Goal: Task Accomplishment & Management: Complete application form

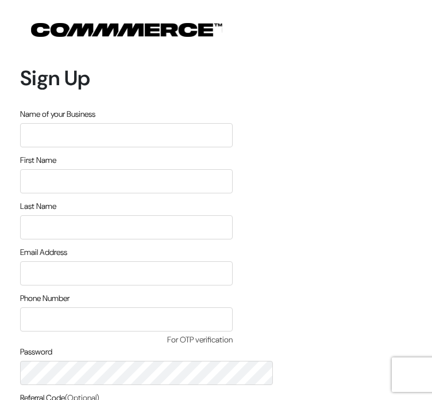
click at [163, 123] on input "text" at bounding box center [126, 135] width 213 height 24
type input "Global Gloss"
click at [144, 169] on input "text" at bounding box center [126, 181] width 213 height 24
type input "Saurabh"
type input "Kejriwal"
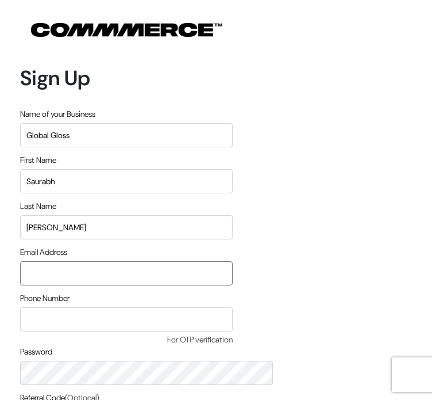
type input "saurabhkejriwal19@gmail.com"
type input "8008011520"
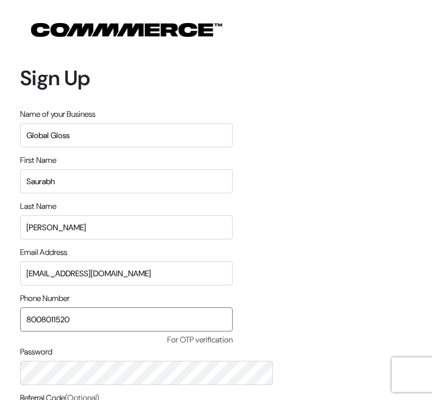
click at [159, 307] on input "8008011520" at bounding box center [126, 319] width 213 height 24
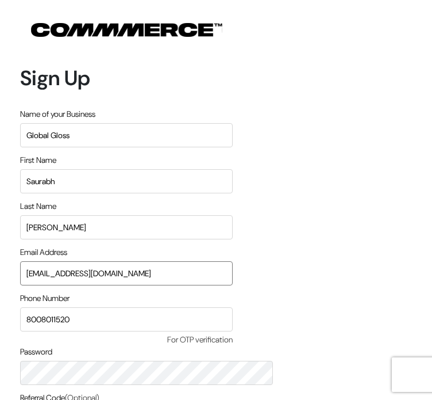
click at [214, 261] on input "saurabhkejriwal19@gmail.com" at bounding box center [126, 273] width 213 height 24
click at [43, 199] on div "Sign Up Name of your Business Global Gloss First Name Saurabh Last Name Kejriwa…" at bounding box center [216, 279] width 432 height 559
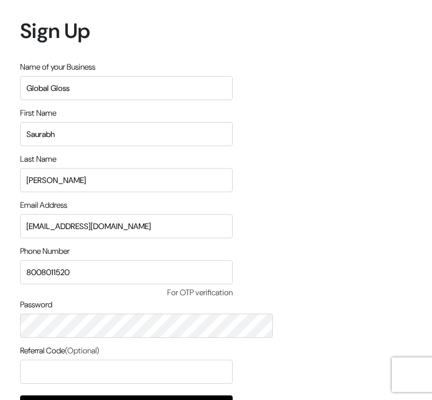
scroll to position [48, 0]
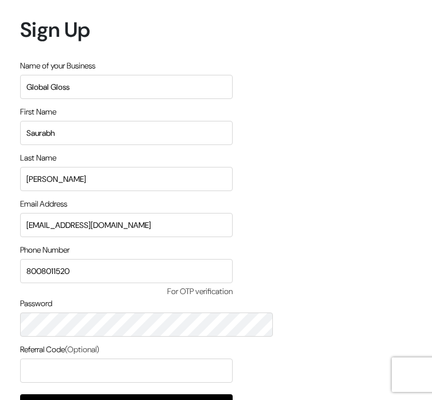
click at [377, 231] on div "Sign Up Name of your Business Global Gloss First Name Saurabh Last Name Kejriwa…" at bounding box center [216, 231] width 432 height 559
click at [145, 358] on input "text" at bounding box center [126, 370] width 213 height 24
click at [201, 394] on button "Signup" at bounding box center [126, 406] width 213 height 25
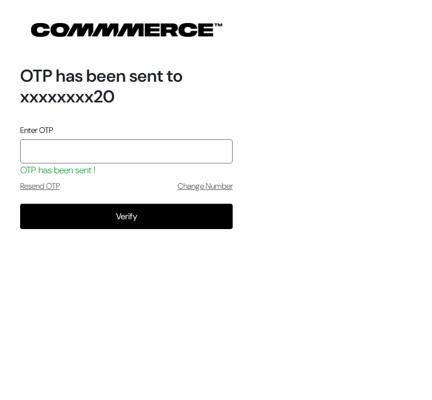
click at [152, 139] on input "tel" at bounding box center [126, 151] width 213 height 24
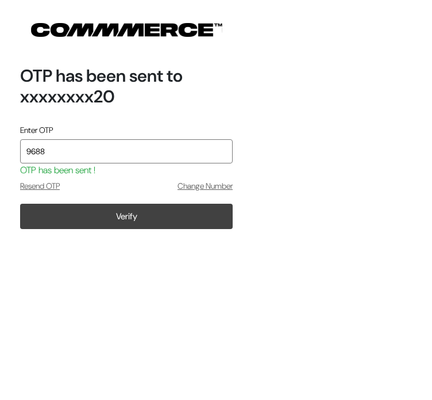
type input "9688"
click at [182, 203] on button "Verify" at bounding box center [126, 215] width 213 height 25
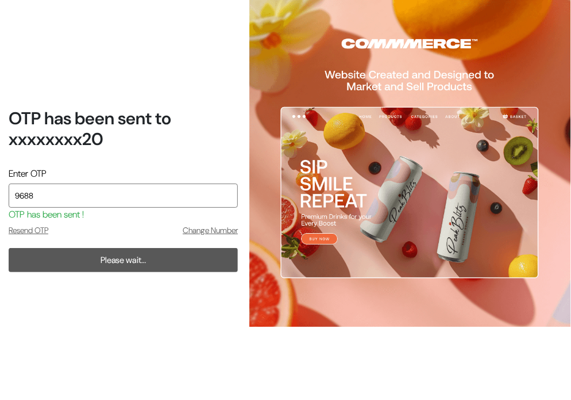
click at [126, 195] on input "9688" at bounding box center [123, 195] width 229 height 24
click at [168, 147] on h1 "OTP has been sent to xxxxxxxx20" at bounding box center [123, 128] width 229 height 41
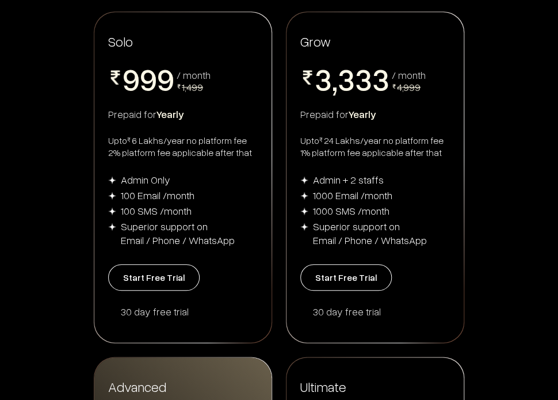
scroll to position [197, 0]
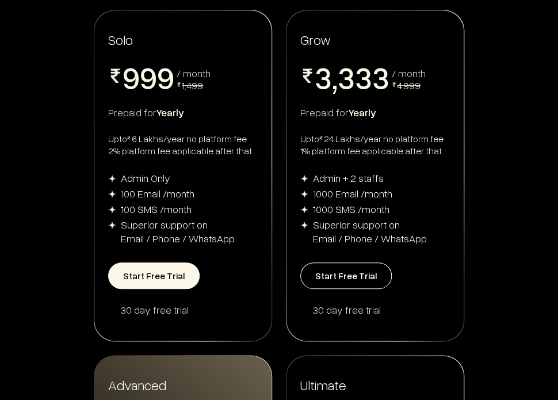
click at [153, 282] on button "Start Free Trial" at bounding box center [153, 275] width 91 height 26
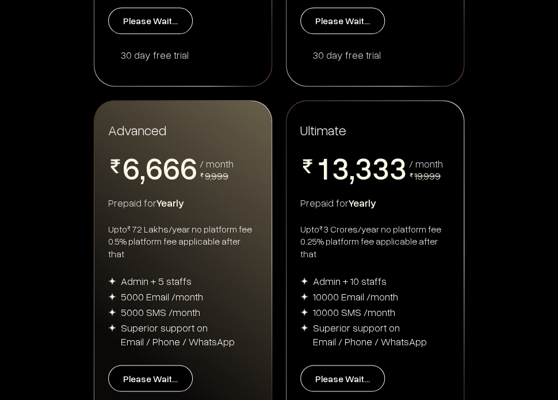
scroll to position [444, 0]
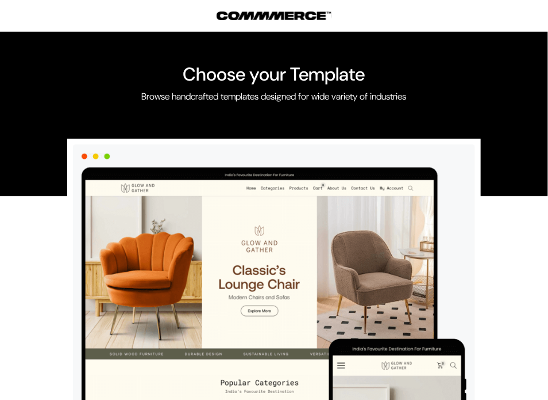
click at [224, 229] on img at bounding box center [274, 353] width 385 height 372
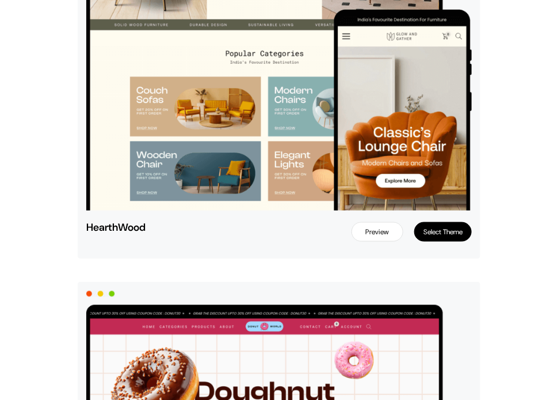
scroll to position [308, 0]
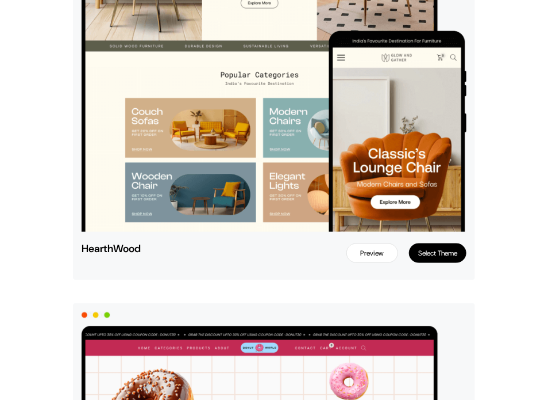
click at [443, 251] on button "Select Theme" at bounding box center [437, 253] width 57 height 20
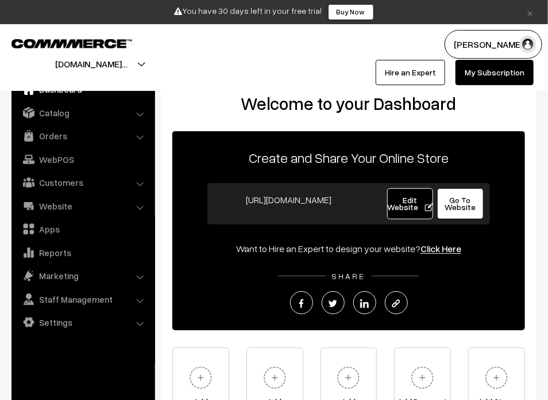
click at [350, 40] on div "Saurabh Kejriw… My Profile Refer & Earn Support Sign Out Hire an Expert My Subs…" at bounding box center [415, 57] width 283 height 55
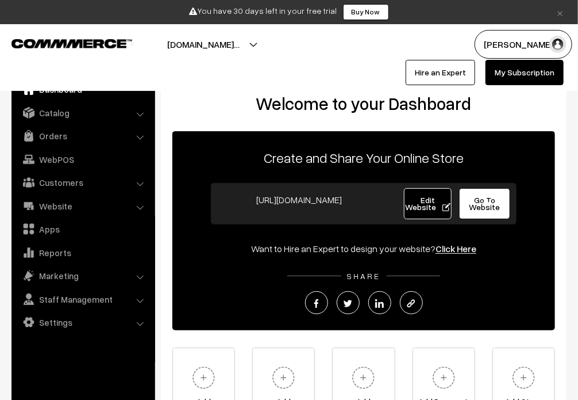
click at [548, 104] on div "Welcome to your Dashboard Create and Share Your Online Store https://global-glo…" at bounding box center [364, 266] width 406 height 392
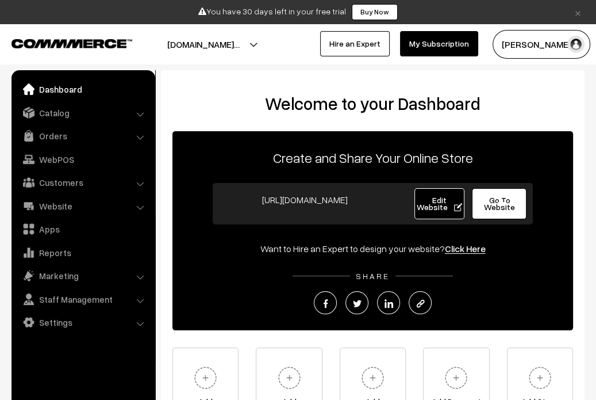
click at [548, 112] on h2 "Welcome to your Dashboard" at bounding box center [372, 103] width 401 height 21
click at [524, 86] on div "Welcome to your Dashboard Create and Share Your Online Store https://global-glo…" at bounding box center [373, 266] width 424 height 392
click at [548, 86] on div "Welcome to your Dashboard Create and Share Your Online Store https://global-glo…" at bounding box center [373, 266] width 424 height 392
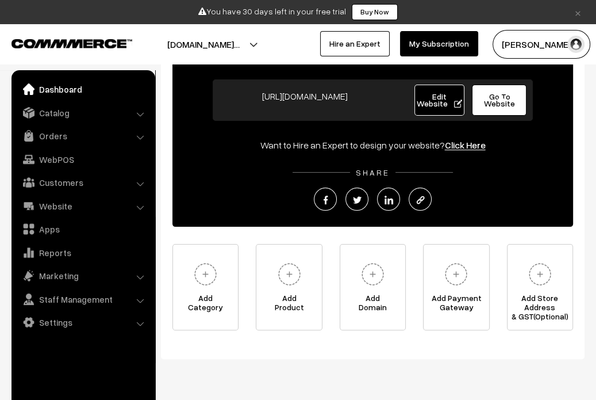
scroll to position [109, 0]
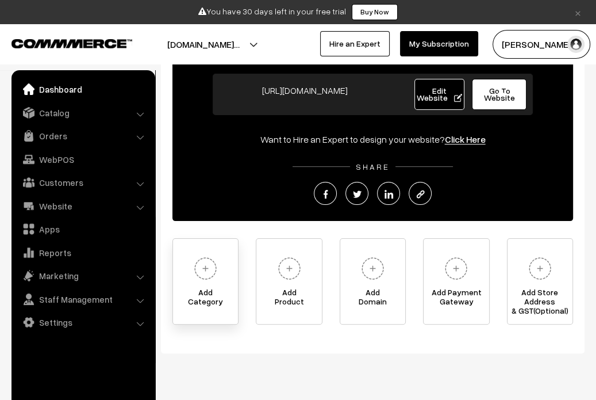
click at [204, 277] on img at bounding box center [206, 268] width 32 height 32
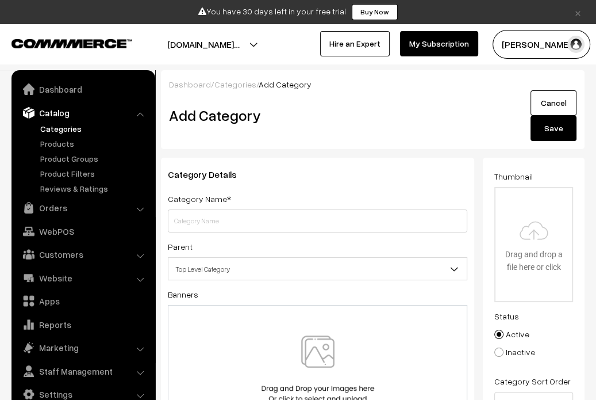
click at [239, 220] on input "text" at bounding box center [318, 220] width 300 height 23
click at [228, 222] on input "text" at bounding box center [318, 220] width 300 height 23
click at [212, 222] on input "text" at bounding box center [318, 220] width 300 height 23
type input "Category 1"
click at [541, 243] on input "file" at bounding box center [534, 244] width 76 height 113
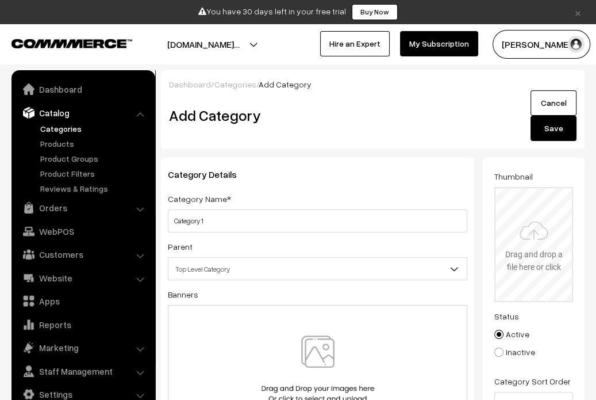
type input "C:\fakepath\Screenshot 2024-10-03 223428.jpg"
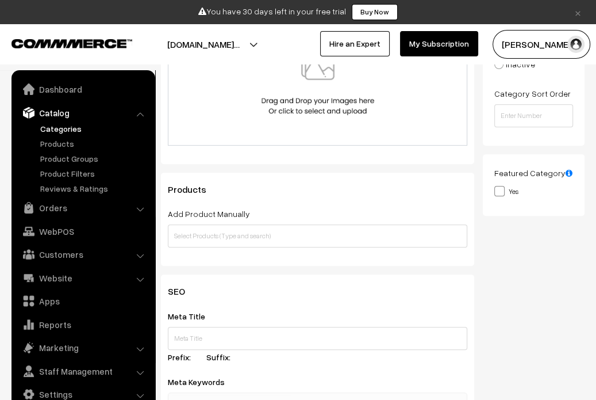
scroll to position [287, 0]
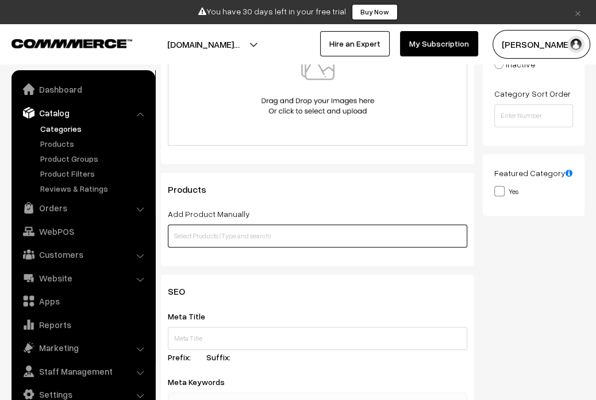
click at [250, 238] on input "text" at bounding box center [318, 235] width 300 height 23
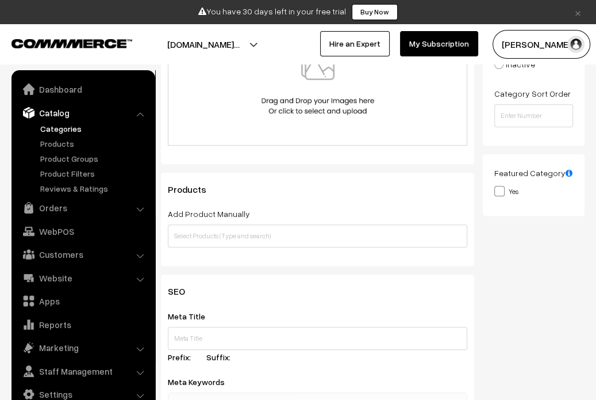
click at [259, 266] on div "Category Details Category Name* Category 1 Parent Top Level Category Top Level …" at bounding box center [317, 72] width 331 height 404
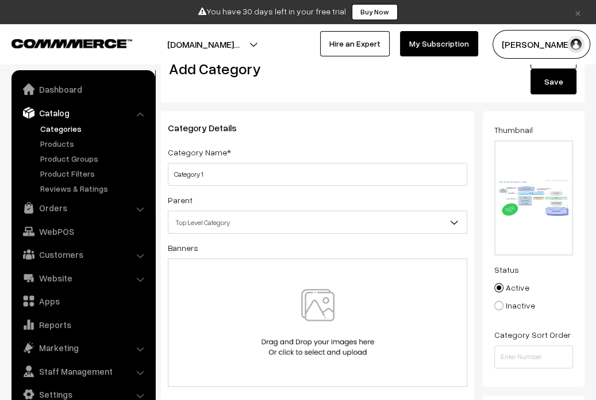
scroll to position [0, 0]
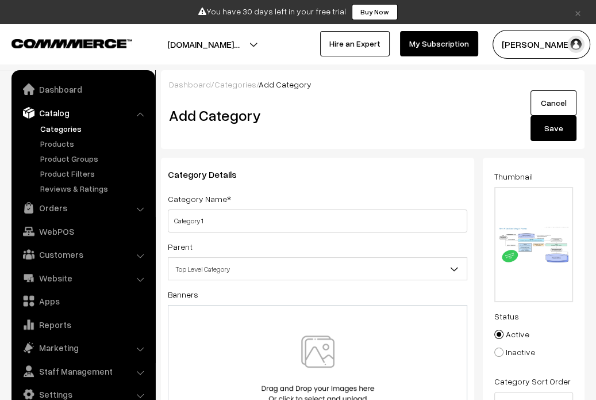
click at [550, 128] on button "Save" at bounding box center [554, 128] width 46 height 25
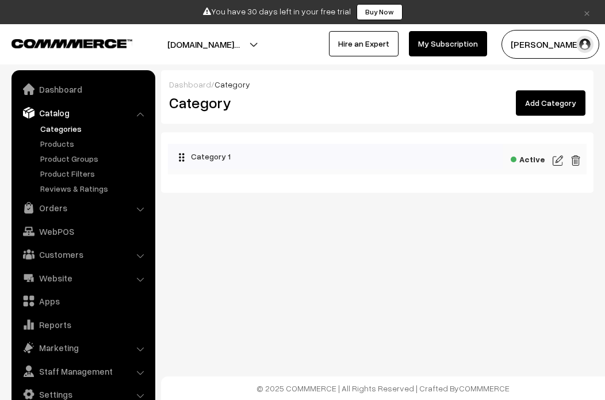
click at [182, 86] on link "Dashboard" at bounding box center [190, 84] width 42 height 10
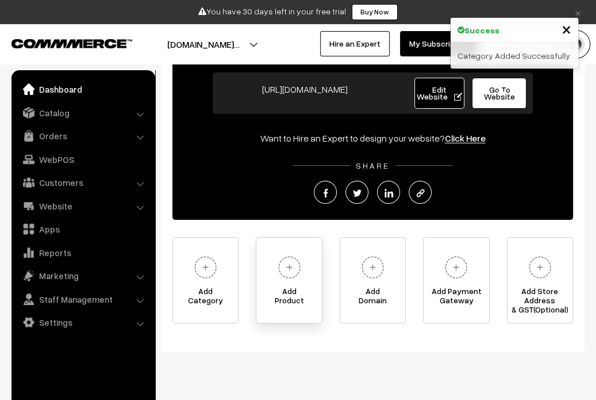
scroll to position [114, 0]
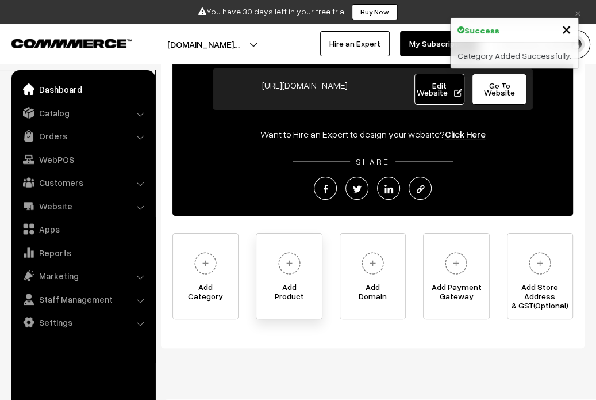
click at [285, 282] on span "Add Product" at bounding box center [288, 293] width 65 height 23
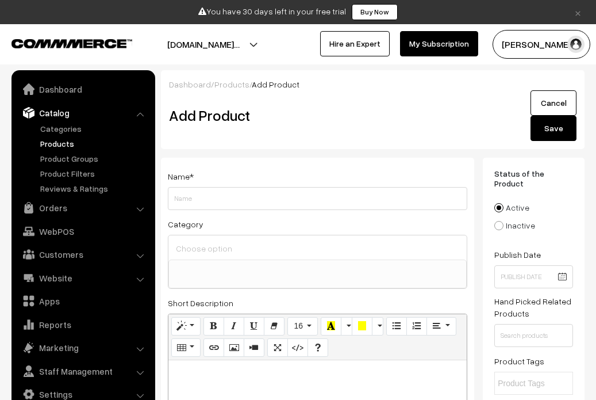
select select
click at [245, 195] on input "Weight" at bounding box center [318, 198] width 300 height 23
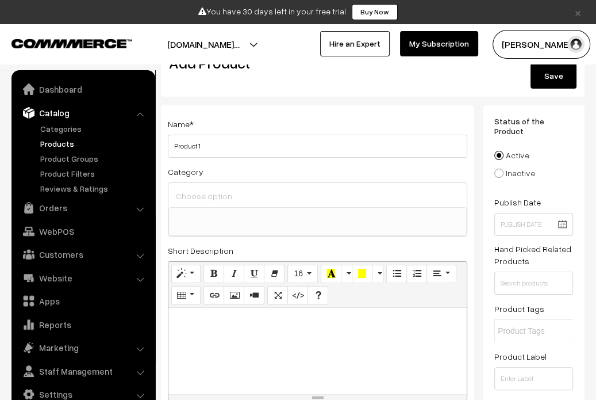
scroll to position [55, 0]
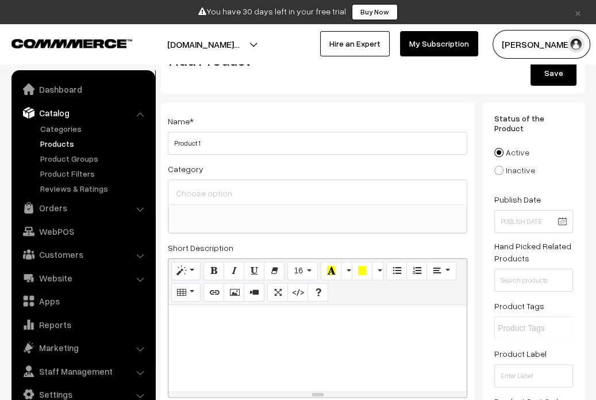
type input "Product 1"
click at [237, 202] on div at bounding box center [317, 192] width 298 height 24
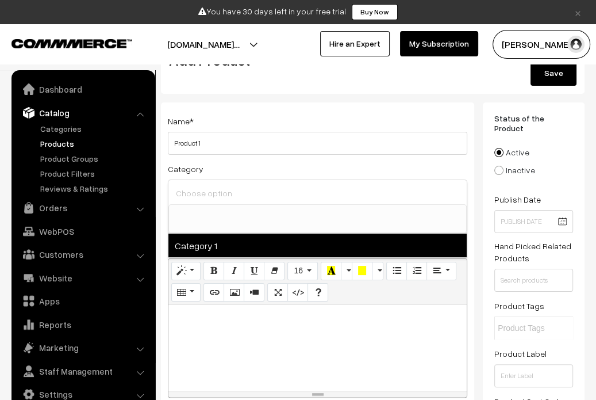
click at [216, 241] on span "Category 1" at bounding box center [317, 245] width 298 height 24
select select "1"
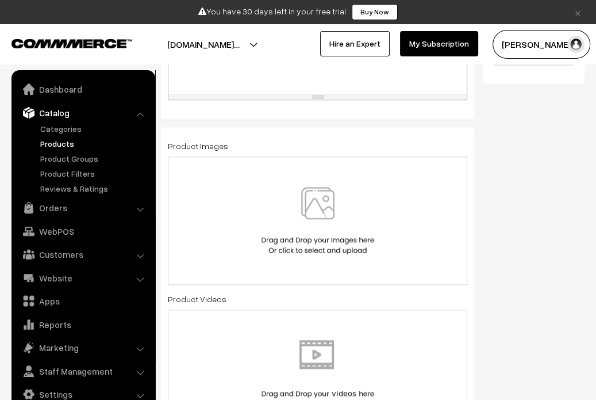
scroll to position [621, 0]
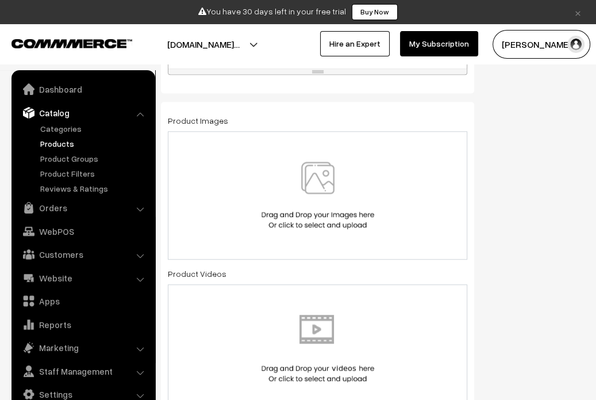
click at [327, 202] on img at bounding box center [318, 195] width 118 height 67
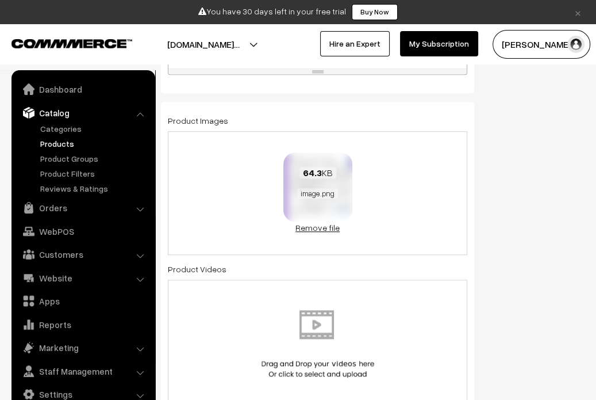
click at [313, 231] on link "Remove file" at bounding box center [317, 227] width 69 height 12
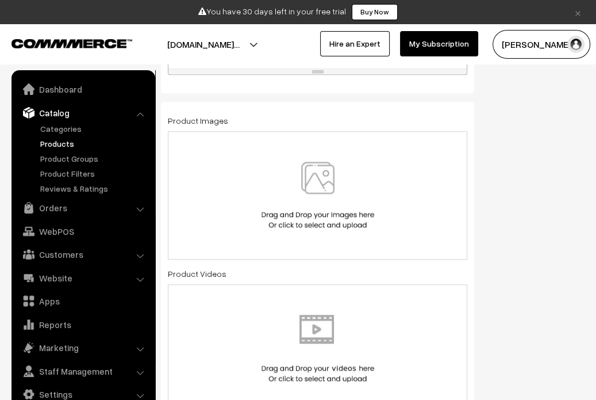
click at [321, 187] on img at bounding box center [318, 195] width 118 height 67
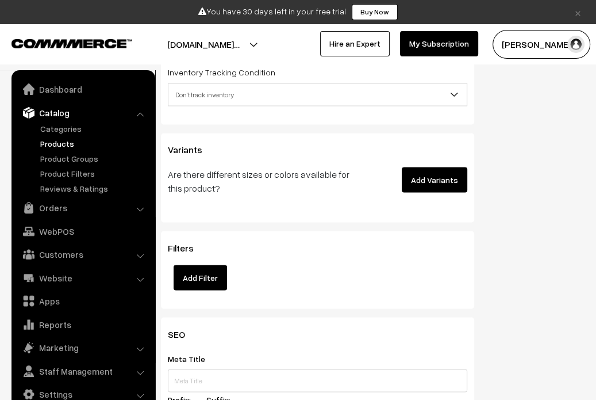
scroll to position [1329, 0]
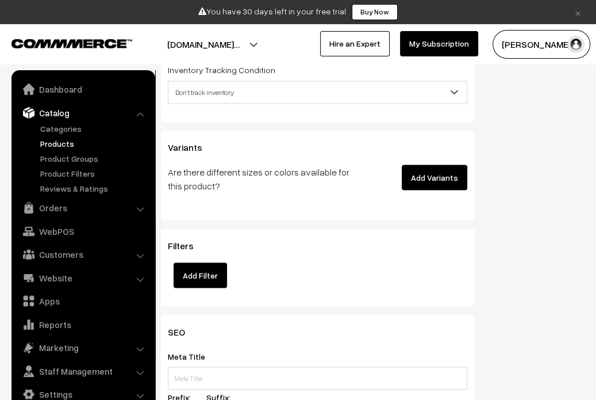
click at [450, 174] on button "Add Variants" at bounding box center [435, 176] width 66 height 25
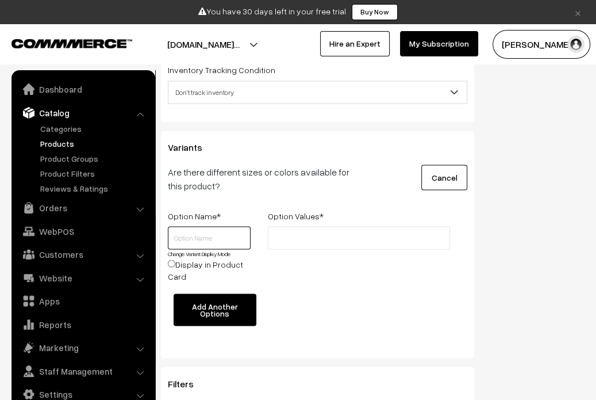
click at [209, 234] on input "text" at bounding box center [209, 237] width 83 height 23
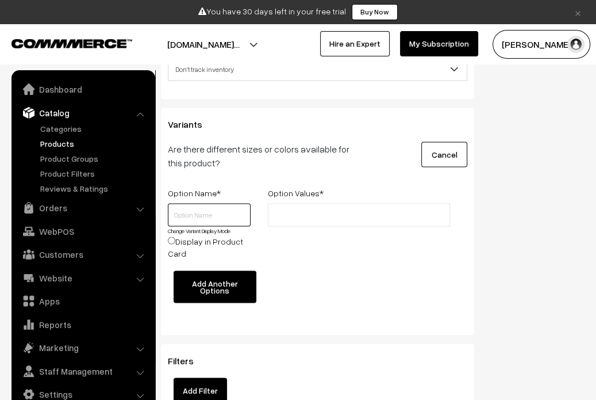
scroll to position [1356, 0]
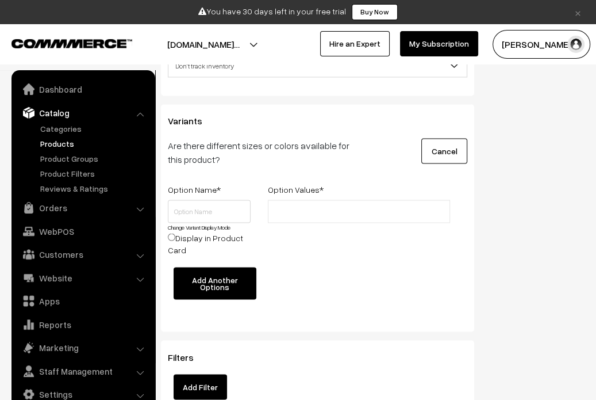
click at [455, 154] on button "Cancel" at bounding box center [444, 150] width 46 height 25
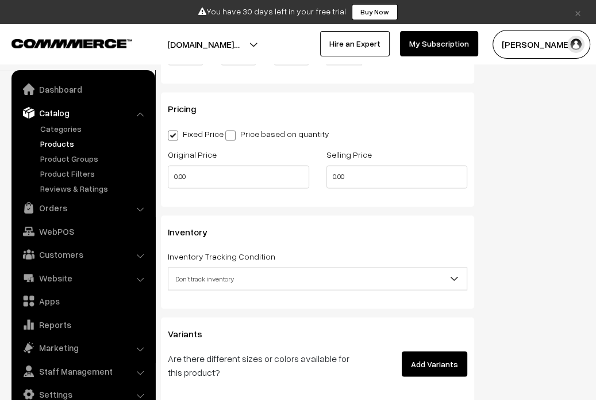
scroll to position [1142, 0]
click at [300, 275] on span "Don't track inventory" at bounding box center [317, 280] width 298 height 20
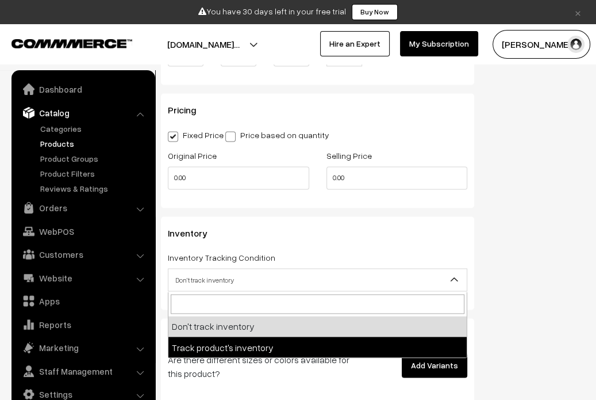
select select "2"
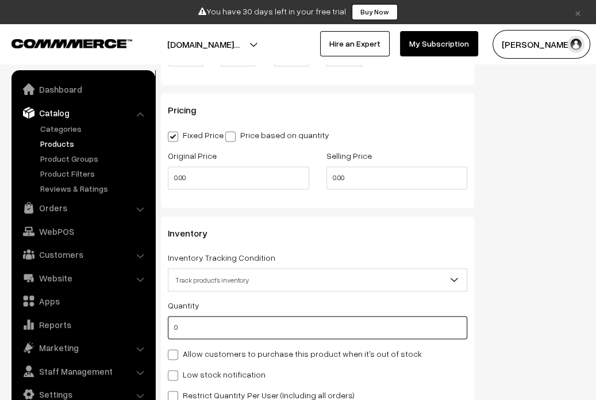
click at [218, 327] on input "0" at bounding box center [318, 327] width 300 height 23
type input "100"
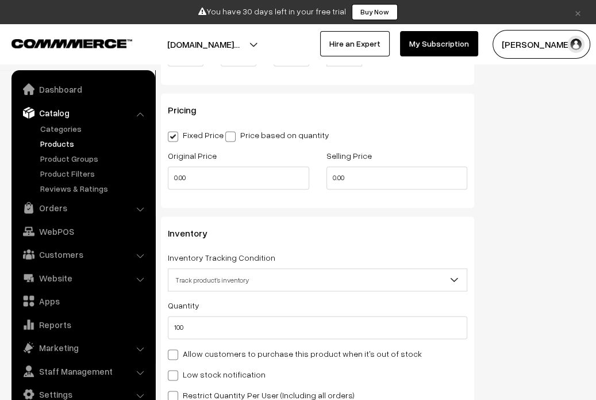
click at [271, 308] on div "Quantity 100" at bounding box center [318, 318] width 300 height 41
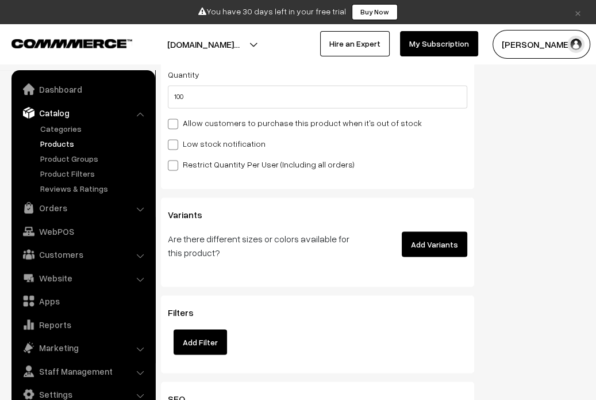
scroll to position [1372, 0]
click at [435, 232] on button "Add Variants" at bounding box center [435, 244] width 66 height 25
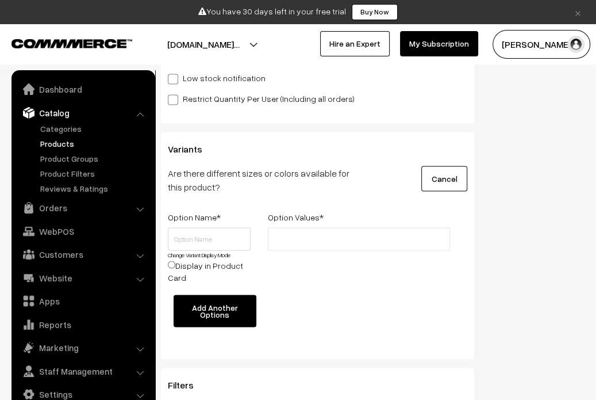
scroll to position [1438, 0]
click at [169, 263] on input "Display in Product Card" at bounding box center [171, 263] width 7 height 7
radio input "true"
click at [173, 263] on input "Display in Product Card" at bounding box center [171, 263] width 7 height 7
click at [210, 313] on button "Add Another Options" at bounding box center [215, 310] width 83 height 32
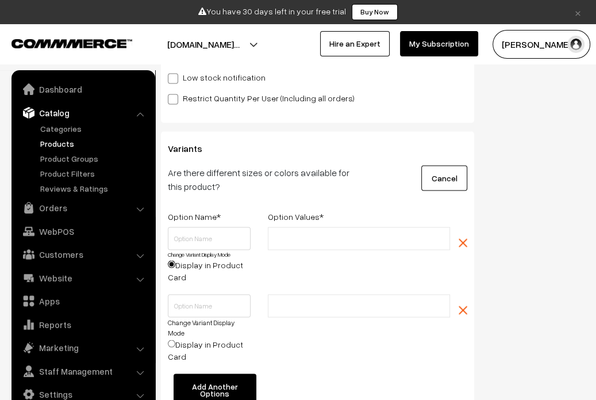
click at [459, 303] on button "button" at bounding box center [463, 308] width 9 height 29
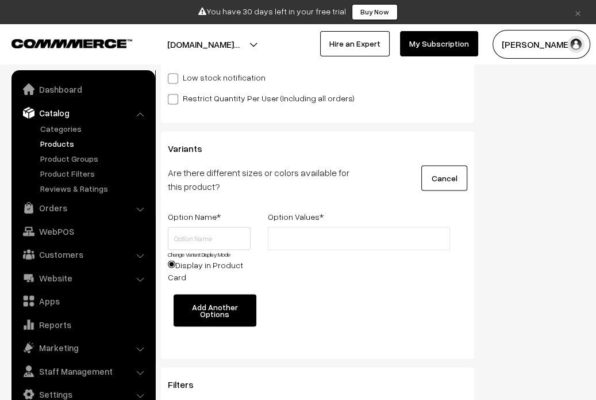
click at [445, 181] on button "Cancel" at bounding box center [444, 177] width 46 height 25
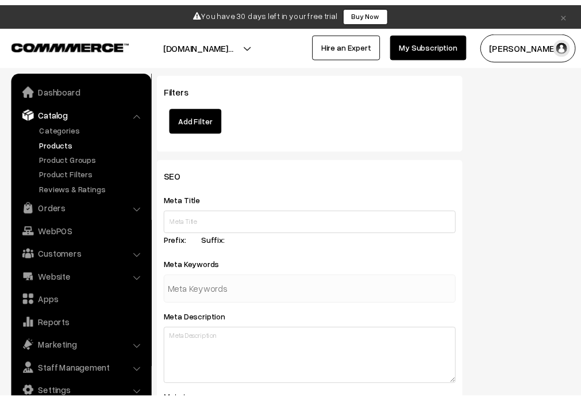
scroll to position [1600, 0]
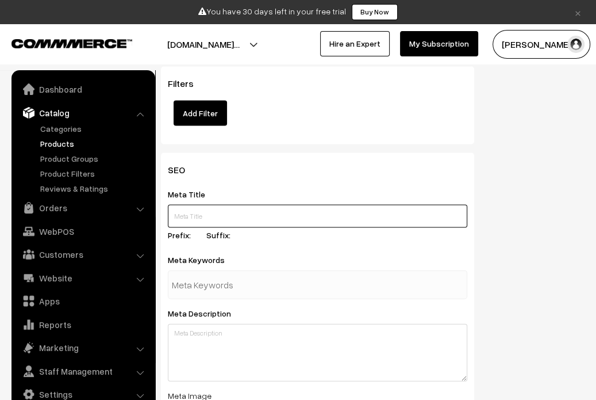
click at [404, 213] on input "text" at bounding box center [318, 216] width 300 height 23
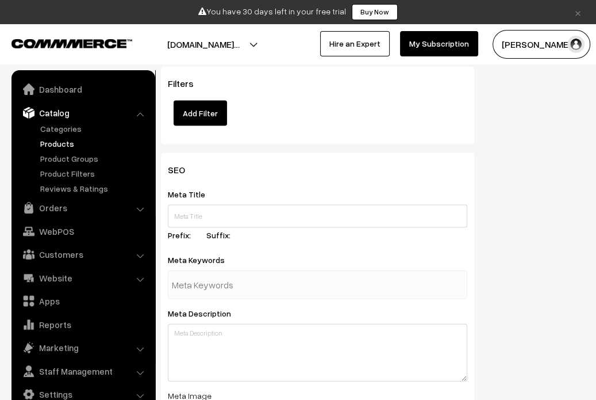
click at [524, 199] on div "SEO Meta Title Prefix: Suffix: Meta Keywords Meta Description Meta Image Drag a…" at bounding box center [372, 375] width 441 height 445
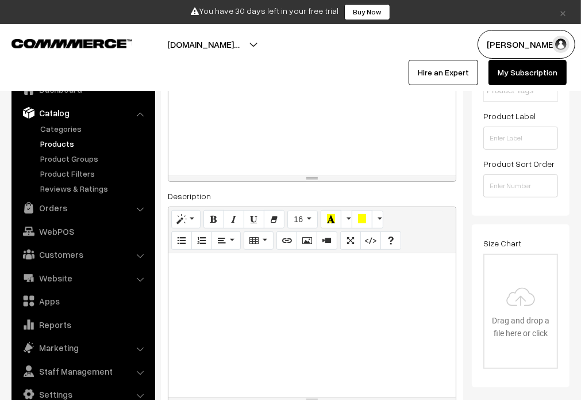
scroll to position [0, 0]
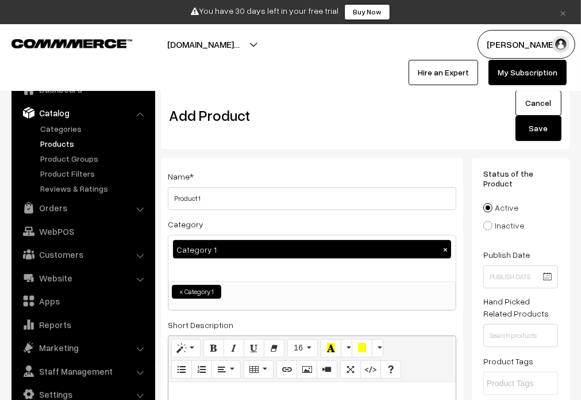
click at [550, 129] on button "Save" at bounding box center [539, 128] width 46 height 25
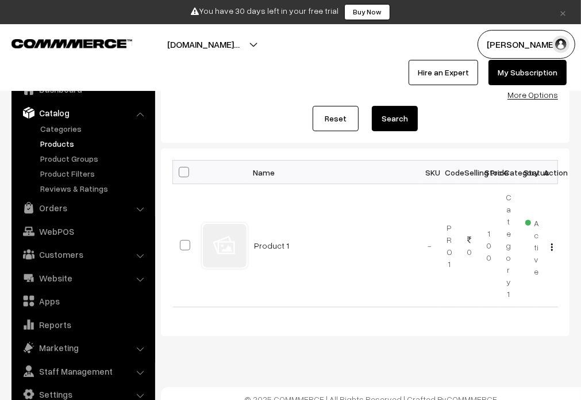
scroll to position [103, 0]
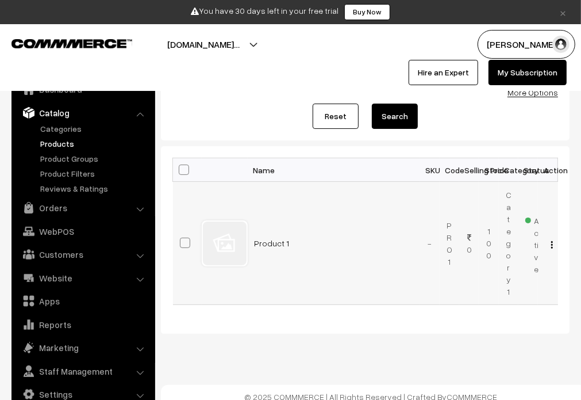
click at [549, 248] on td "View Edit Delete" at bounding box center [548, 243] width 20 height 123
click at [550, 245] on div "View Edit Delete" at bounding box center [548, 243] width 6 height 12
click at [551, 245] on button "button" at bounding box center [552, 244] width 3 height 9
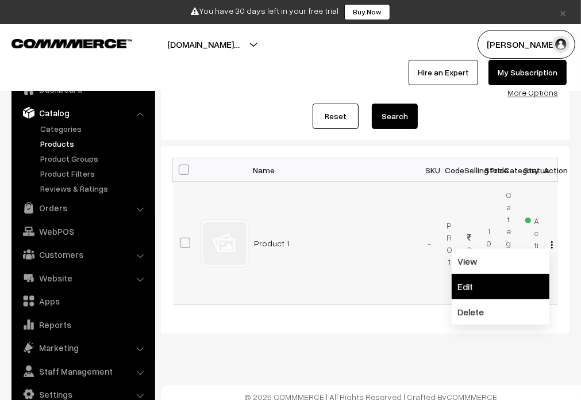
click at [487, 282] on link "Edit" at bounding box center [501, 286] width 98 height 25
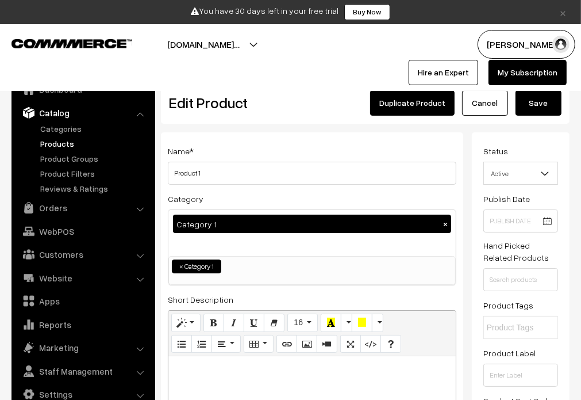
click at [487, 111] on link "Cancel" at bounding box center [485, 102] width 46 height 25
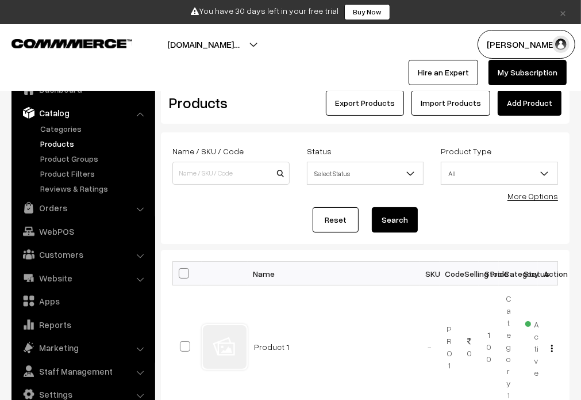
click at [183, 86] on link "Dashboard" at bounding box center [190, 84] width 42 height 10
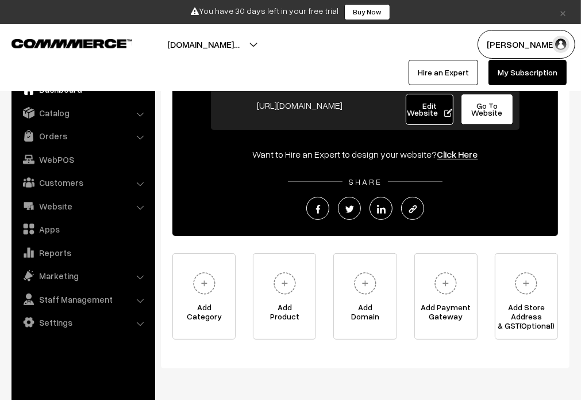
scroll to position [137, 0]
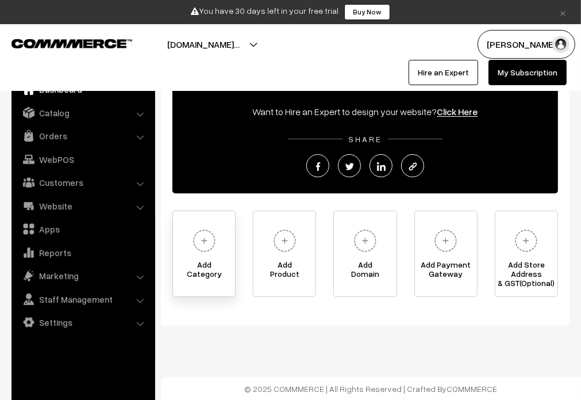
click at [196, 275] on span "Add Category" at bounding box center [204, 271] width 62 height 23
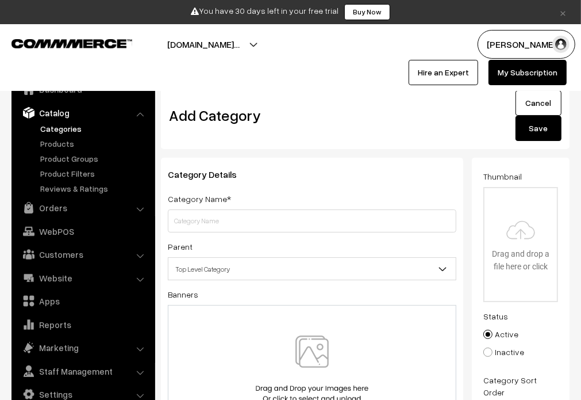
click at [542, 103] on link "Cancel" at bounding box center [539, 102] width 46 height 25
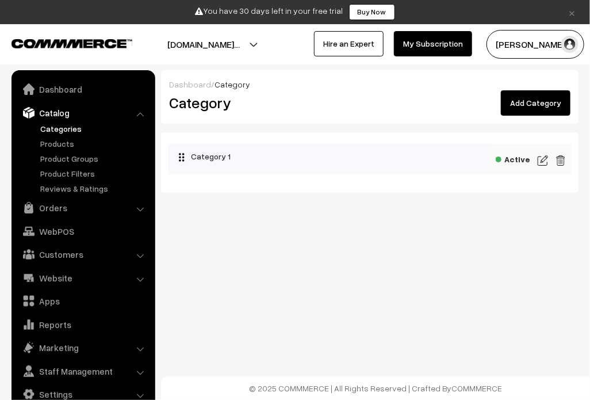
click at [545, 163] on img at bounding box center [542, 160] width 10 height 14
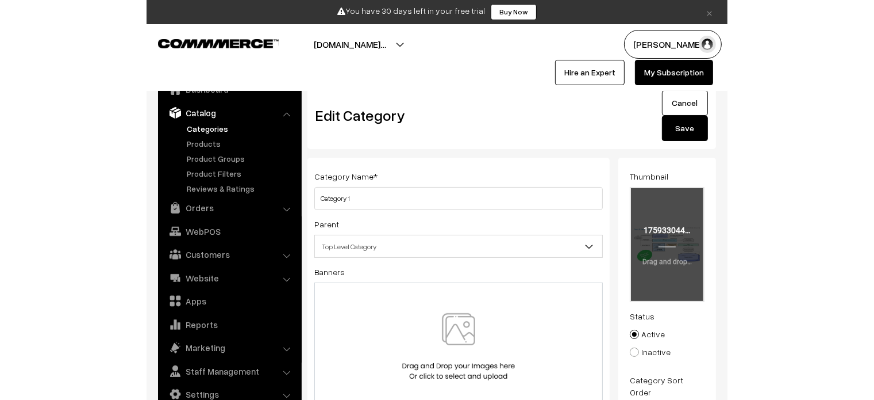
scroll to position [32, 0]
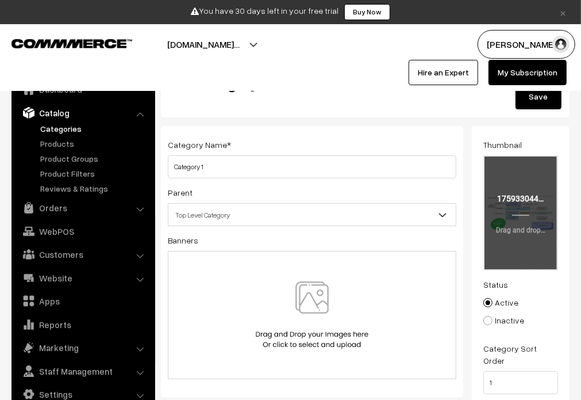
click at [519, 227] on input "file" at bounding box center [521, 212] width 72 height 113
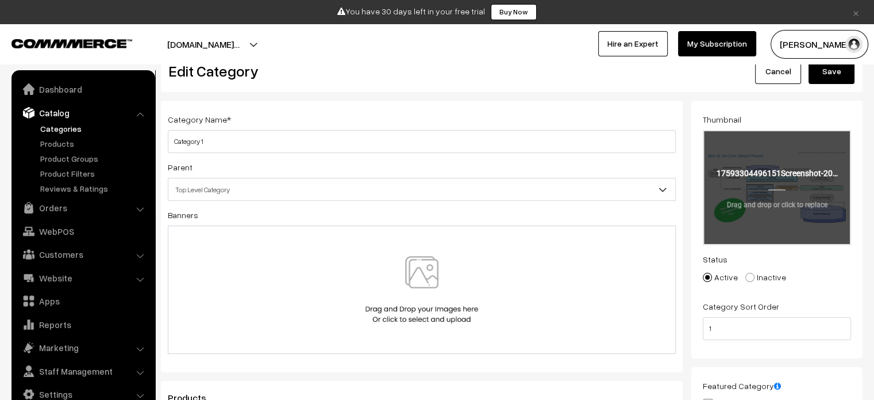
click at [581, 213] on input "file" at bounding box center [777, 187] width 146 height 113
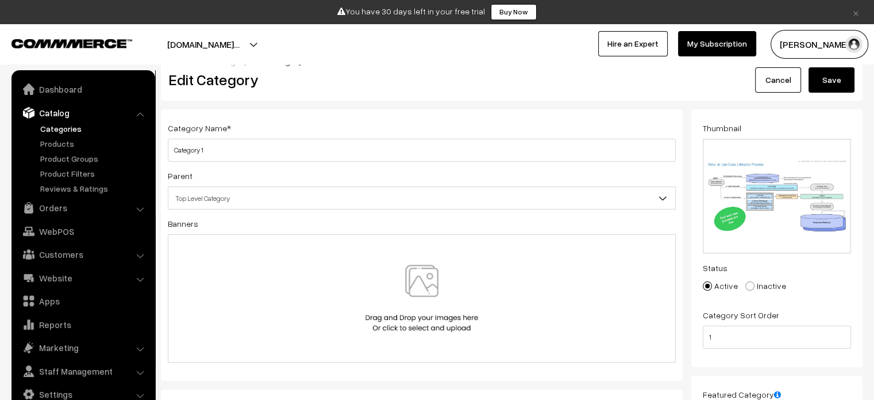
scroll to position [24, 0]
click at [581, 87] on link "Cancel" at bounding box center [778, 78] width 46 height 25
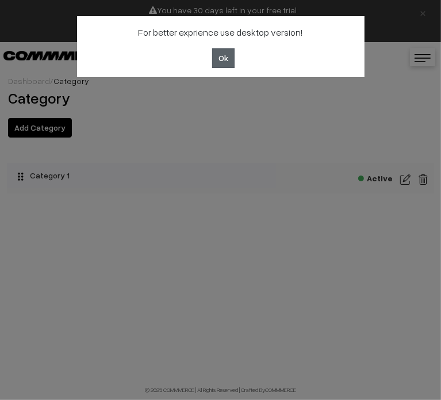
click at [217, 63] on button "Ok" at bounding box center [223, 58] width 22 height 20
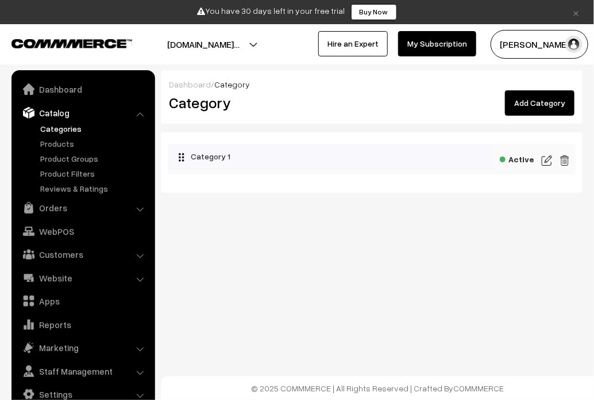
click at [309, 232] on div "Dashboard / Category Category Add Category Category 1 Active" at bounding box center [297, 133] width 594 height 267
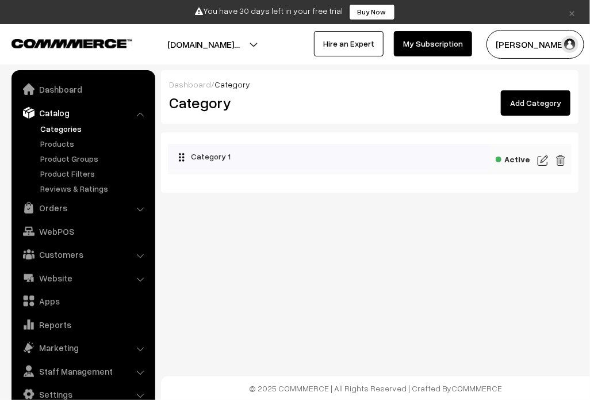
click at [420, 234] on div "Dashboard / Category Category Add Category Category 1 Active" at bounding box center [295, 133] width 590 height 267
click at [391, 256] on div "Dashboard / Category Category Add Category Category 1 Active" at bounding box center [295, 133] width 590 height 267
click at [190, 86] on link "Dashboard" at bounding box center [190, 84] width 42 height 10
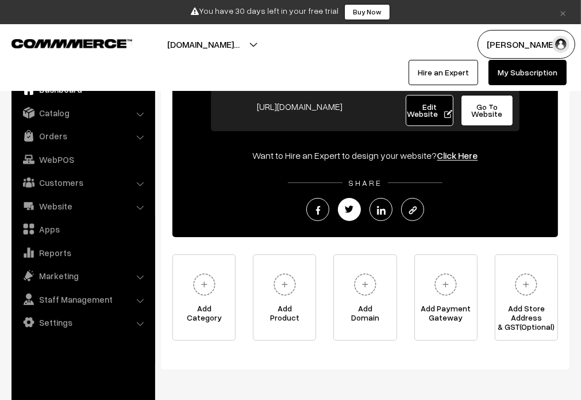
scroll to position [95, 0]
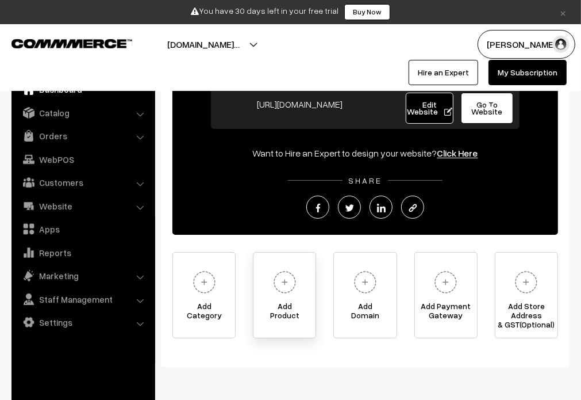
click at [285, 312] on span "Add Product" at bounding box center [285, 312] width 62 height 23
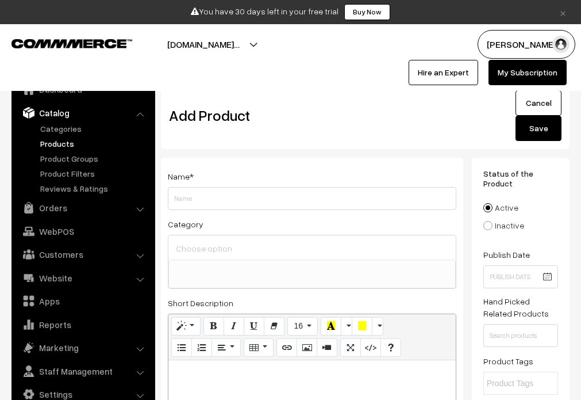
select select
click at [537, 103] on link "Cancel" at bounding box center [539, 102] width 46 height 25
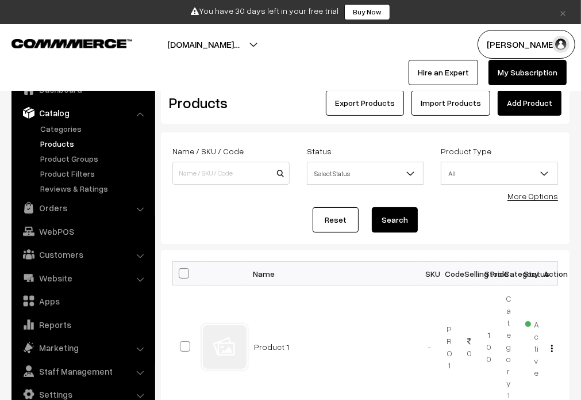
scroll to position [112, 0]
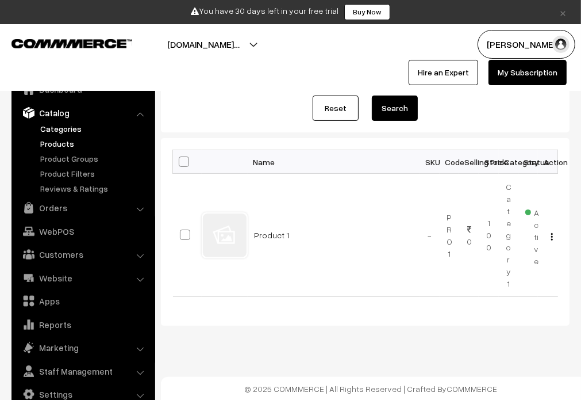
click at [64, 130] on link "Categories" at bounding box center [94, 128] width 114 height 12
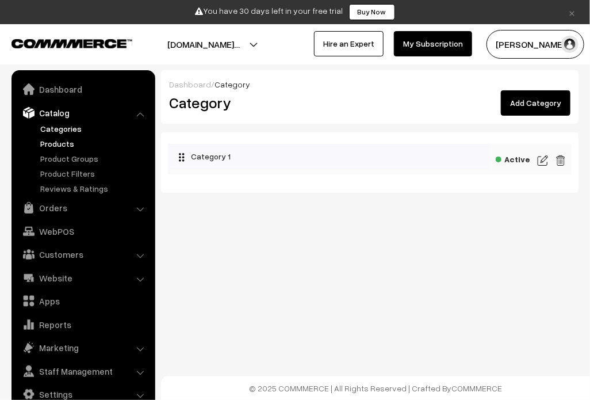
click at [60, 145] on link "Products" at bounding box center [94, 143] width 114 height 12
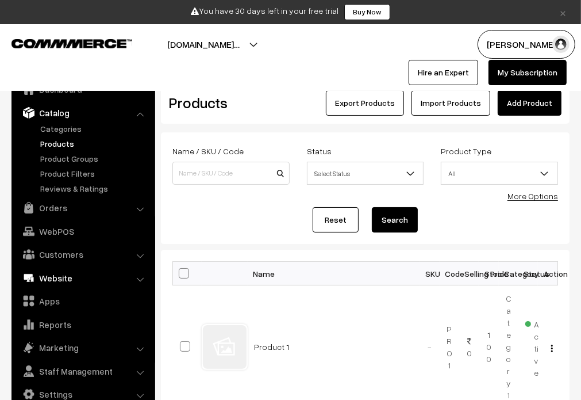
click at [78, 275] on link "Website" at bounding box center [82, 277] width 137 height 21
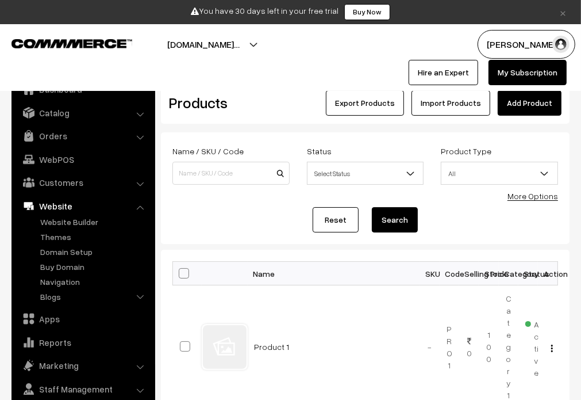
click at [251, 227] on div "Reset Search" at bounding box center [365, 219] width 386 height 25
click at [73, 224] on link "Website Builder" at bounding box center [94, 222] width 114 height 12
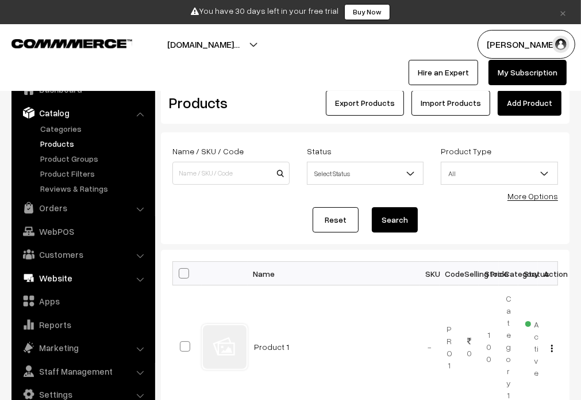
click at [63, 282] on link "Website" at bounding box center [82, 277] width 137 height 21
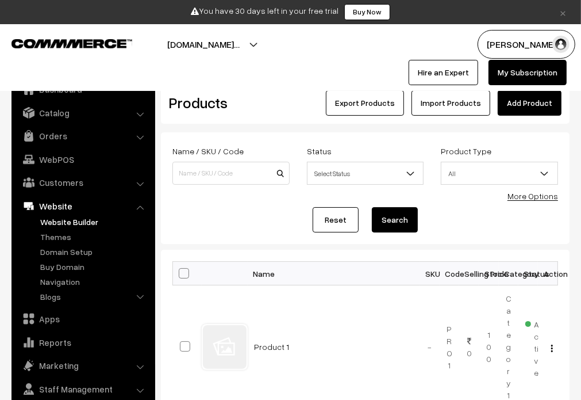
click at [73, 224] on link "Website Builder" at bounding box center [94, 222] width 114 height 12
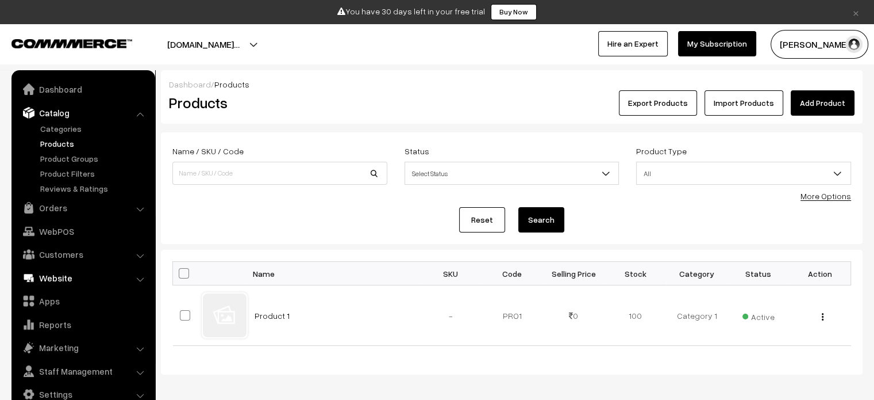
click at [64, 280] on link "Website" at bounding box center [82, 277] width 137 height 21
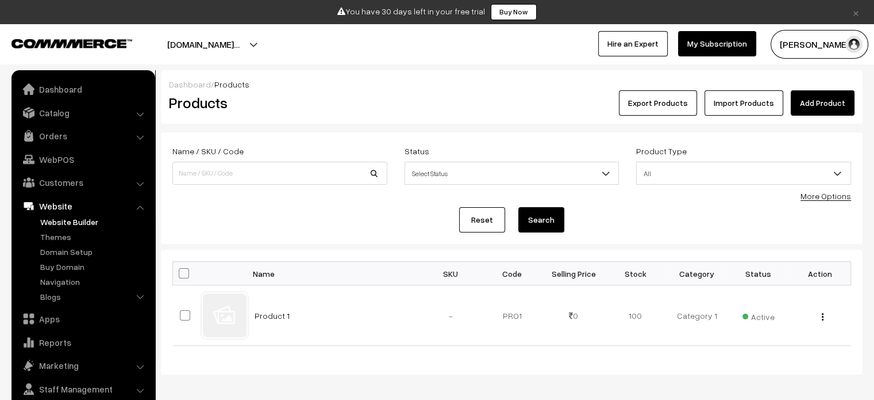
click at [71, 220] on link "Website Builder" at bounding box center [94, 222] width 114 height 12
